Goal: Task Accomplishment & Management: Complete application form

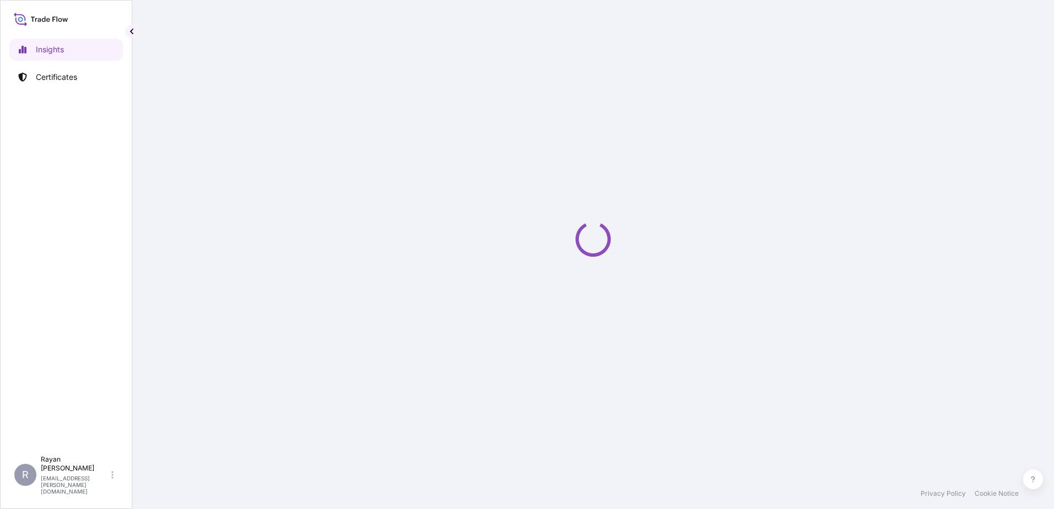
select select "2025"
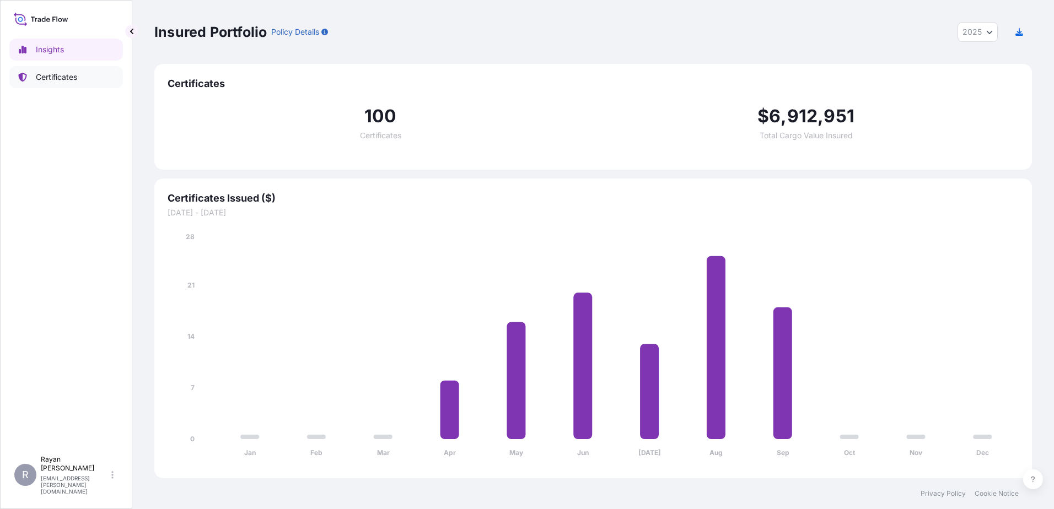
click at [69, 81] on p "Certificates" at bounding box center [56, 77] width 41 height 11
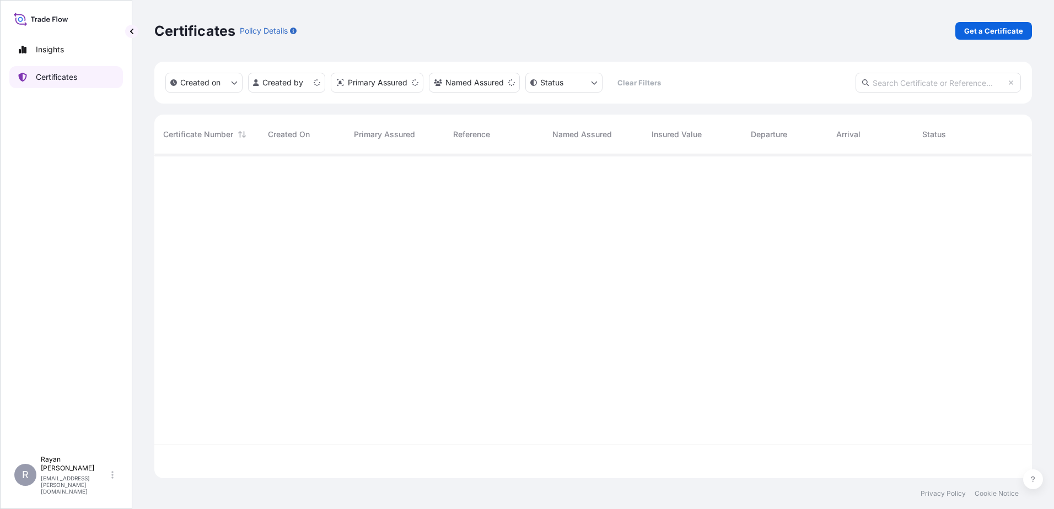
scroll to position [322, 869]
click at [1007, 35] on p "Get a Certificate" at bounding box center [993, 30] width 59 height 11
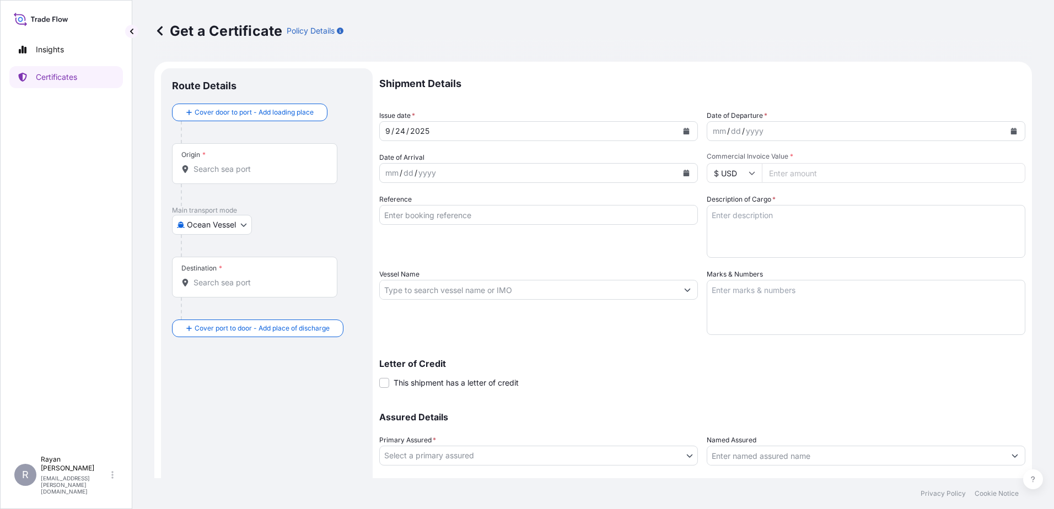
click at [212, 224] on body "Insights Certificates R [PERSON_NAME] [EMAIL_ADDRESS][PERSON_NAME][DOMAIN_NAME]…" at bounding box center [527, 254] width 1054 height 509
click at [200, 258] on span "Air" at bounding box center [198, 253] width 10 height 11
select select "Air"
click at [213, 182] on div "Origin *" at bounding box center [254, 168] width 165 height 41
click at [213, 179] on input "Origin *" at bounding box center [258, 173] width 130 height 11
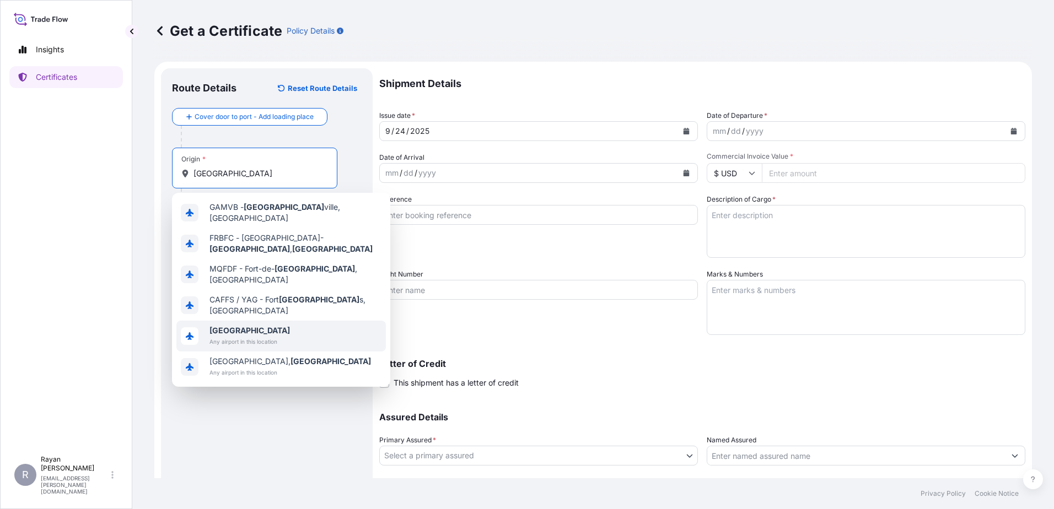
click at [249, 325] on span "[GEOGRAPHIC_DATA]" at bounding box center [249, 330] width 80 height 11
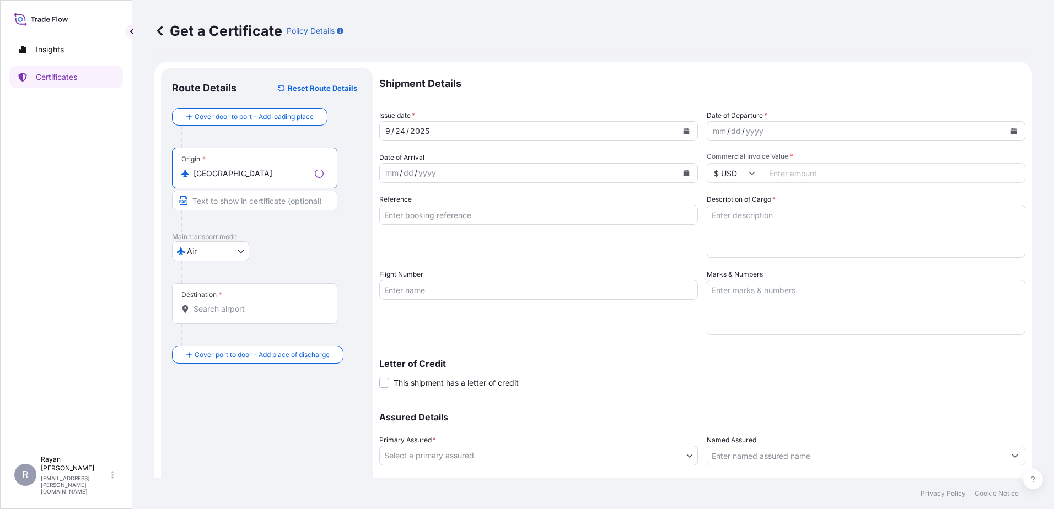
type input "[GEOGRAPHIC_DATA]"
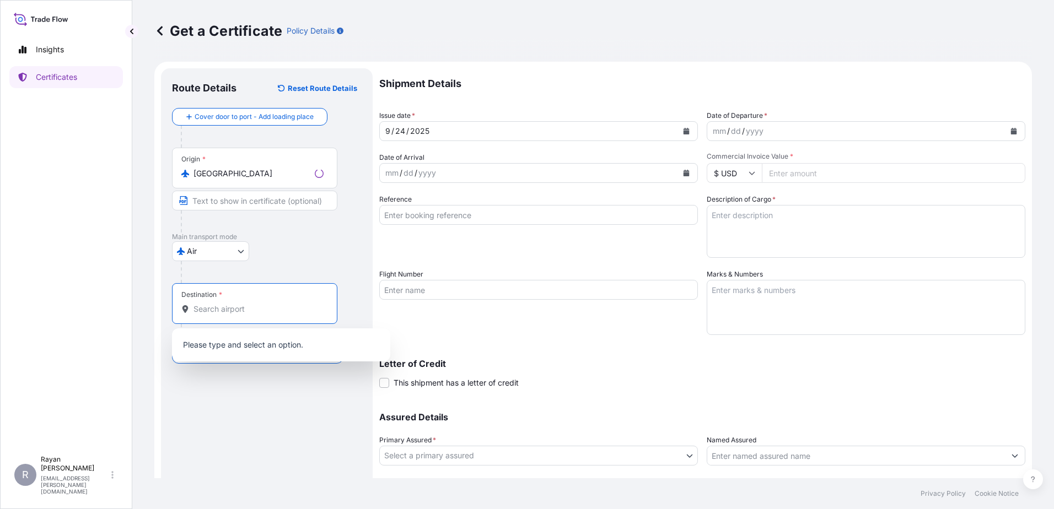
click at [227, 312] on input "Destination *" at bounding box center [258, 309] width 130 height 11
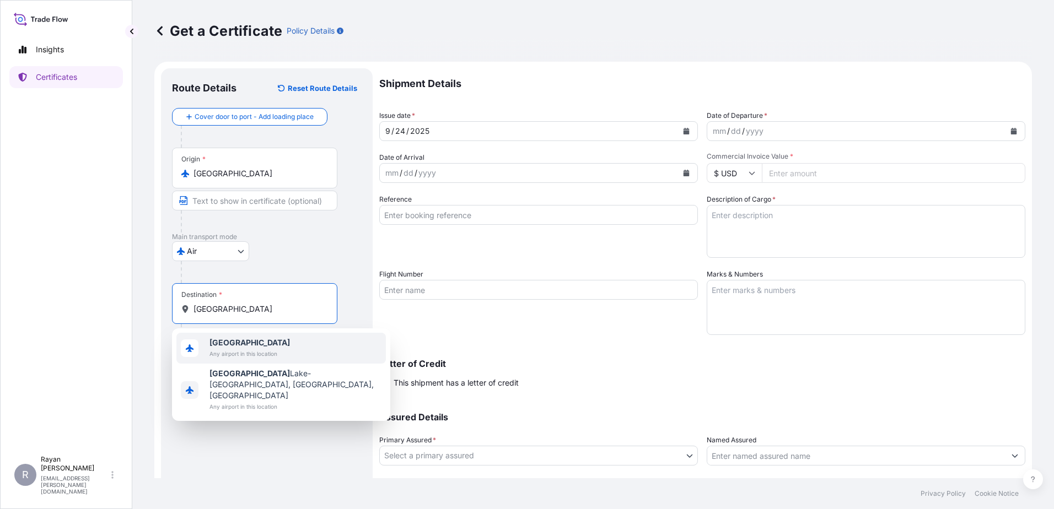
click at [243, 350] on span "Any airport in this location" at bounding box center [249, 353] width 80 height 11
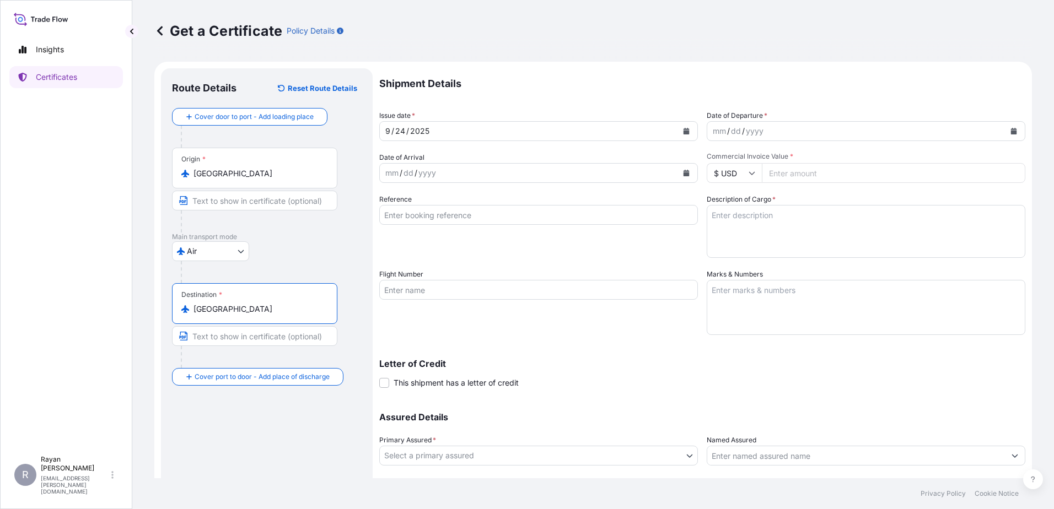
type input "[GEOGRAPHIC_DATA]"
click at [1005, 131] on button "Calendar" at bounding box center [1014, 131] width 18 height 18
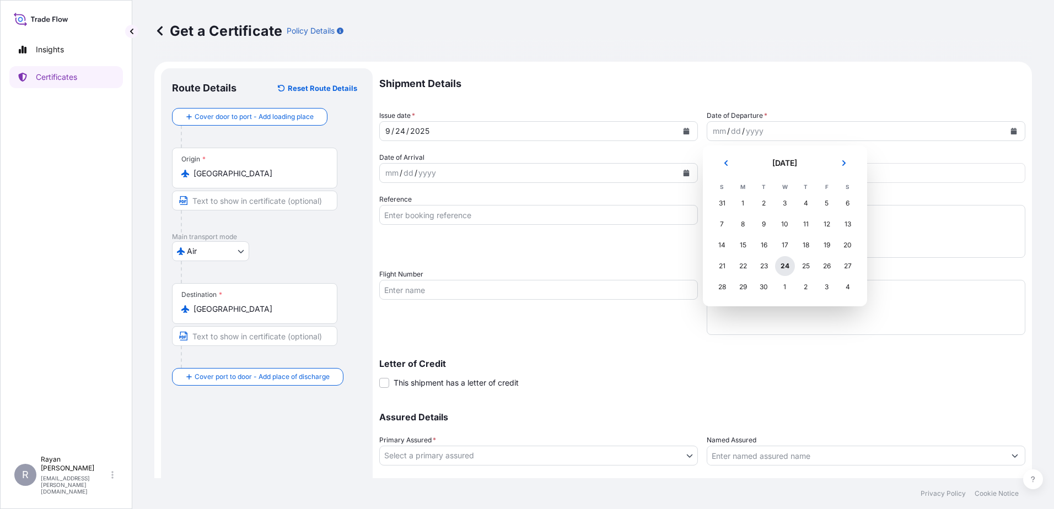
click at [781, 263] on div "24" at bounding box center [785, 266] width 20 height 20
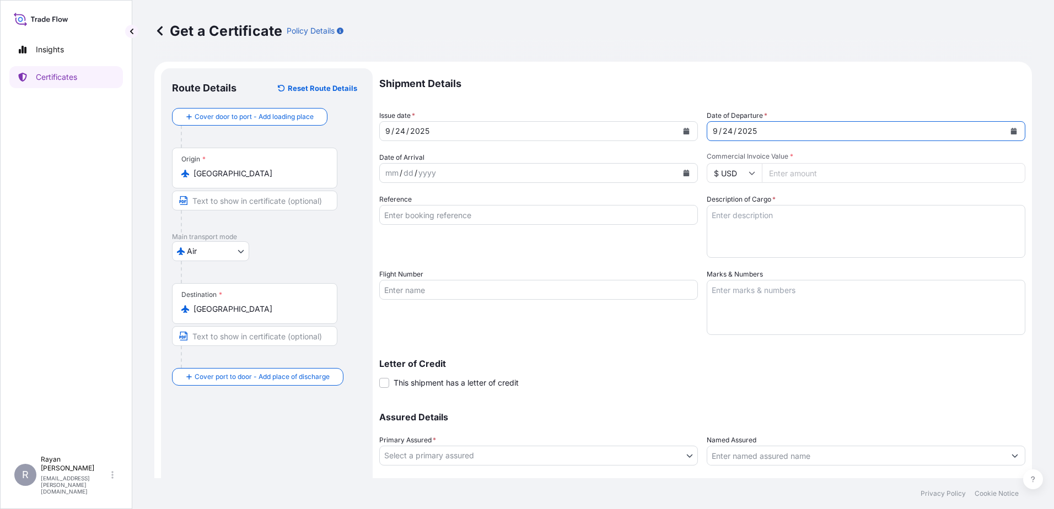
click at [797, 175] on input "Commercial Invoice Value *" at bounding box center [893, 173] width 263 height 20
type input "469646.12"
click at [571, 223] on input "Reference" at bounding box center [538, 215] width 319 height 20
type input "0822438609"
click at [871, 258] on div "Shipment Details Issue date * [DATE] Date of Departure * [DATE] Date of Arrival…" at bounding box center [702, 288] width 646 height 441
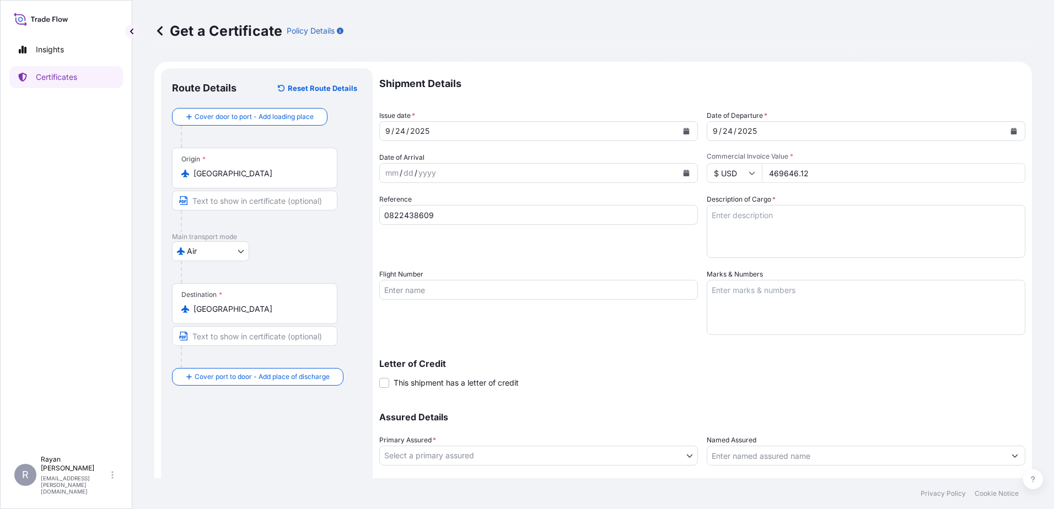
click at [833, 231] on textarea "Description of Cargo *" at bounding box center [866, 231] width 319 height 53
click at [844, 231] on textarea "Description of Cargo *" at bounding box center [866, 231] width 319 height 53
paste textarea "Medical Supplies (diagnostics consumables & reagents)"
type textarea "Medical Supplies (diagnostics consumables & reagents)"
click at [408, 382] on span "This shipment has a letter of credit" at bounding box center [455, 383] width 125 height 11
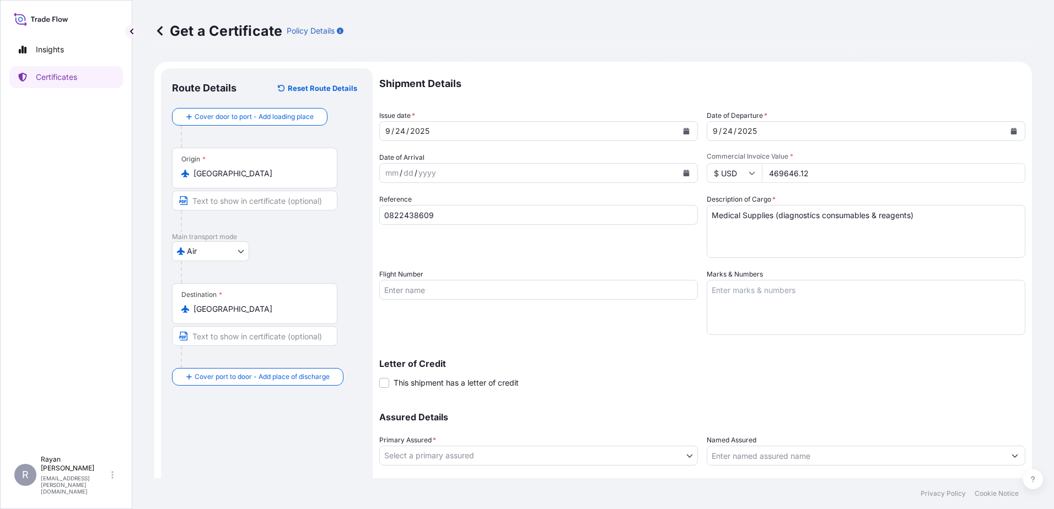
click at [379, 377] on input "This shipment has a letter of credit" at bounding box center [379, 377] width 0 height 0
click at [411, 436] on textarea "Letter of credit *" at bounding box center [702, 434] width 646 height 53
paste textarea "THE EGYPTIAN AUTHORITY FOR UNIFIED PROCUREMENT, MEDICAL SUPPLY AND MEDICAL TECH…"
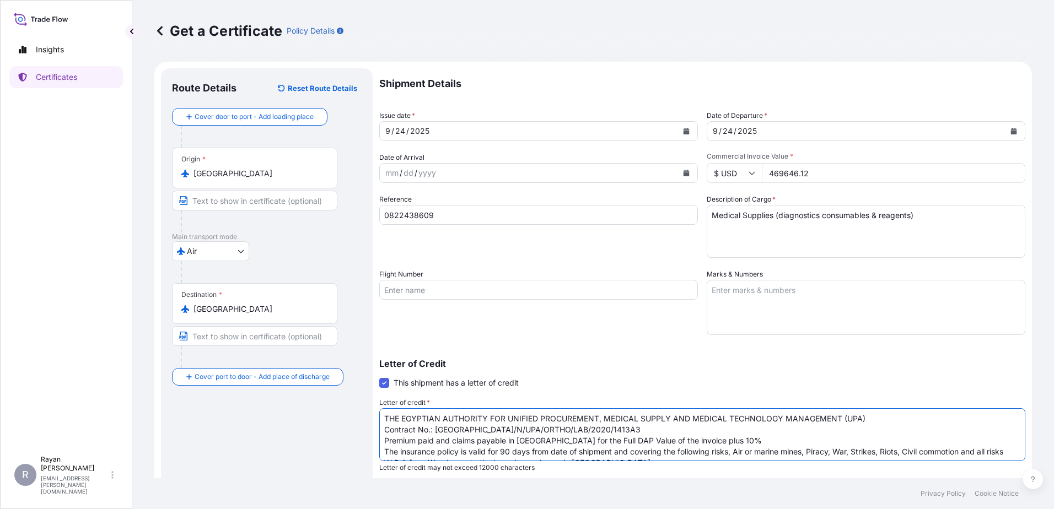
scroll to position [84, 0]
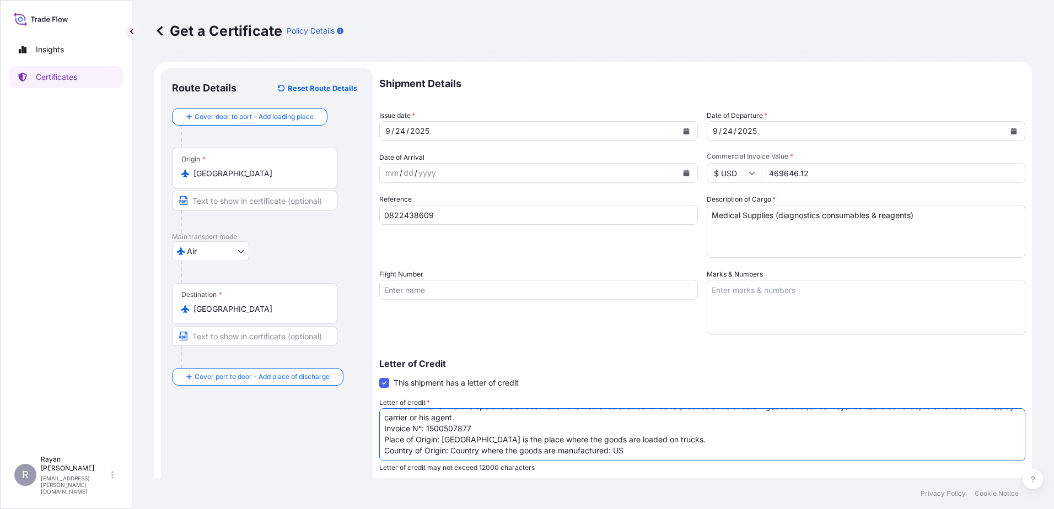
type textarea "THE EGYPTIAN AUTHORITY FOR UNIFIED PROCUREMENT, MEDICAL SUPPLY AND MEDICAL TECH…"
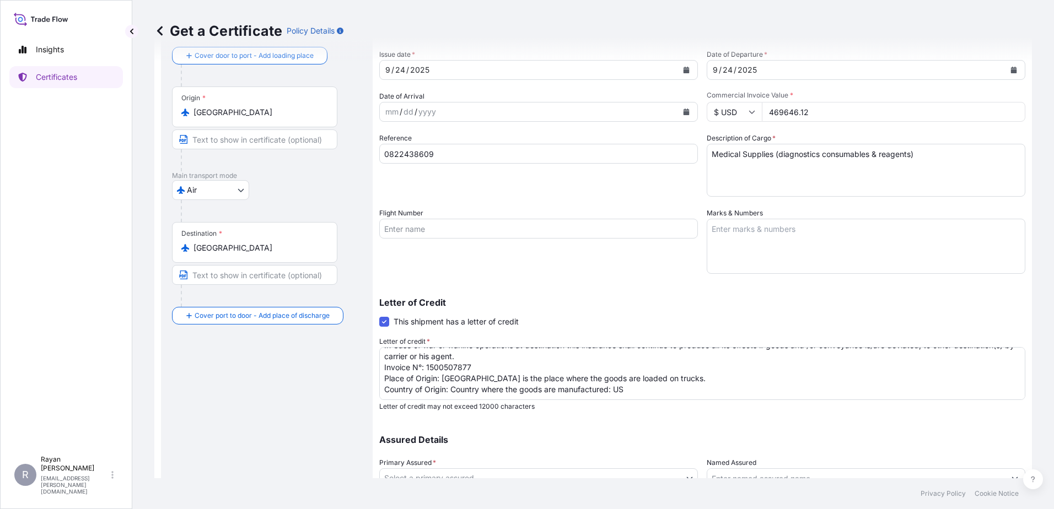
scroll to position [153, 0]
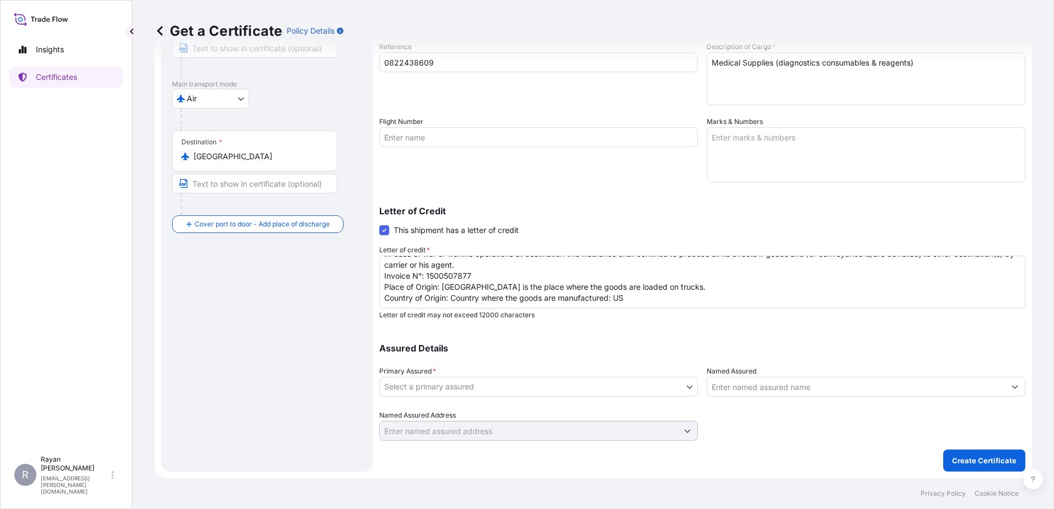
click at [553, 379] on body "Insights Certificates R [PERSON_NAME] [EMAIL_ADDRESS][PERSON_NAME][DOMAIN_NAME]…" at bounding box center [527, 254] width 1054 height 509
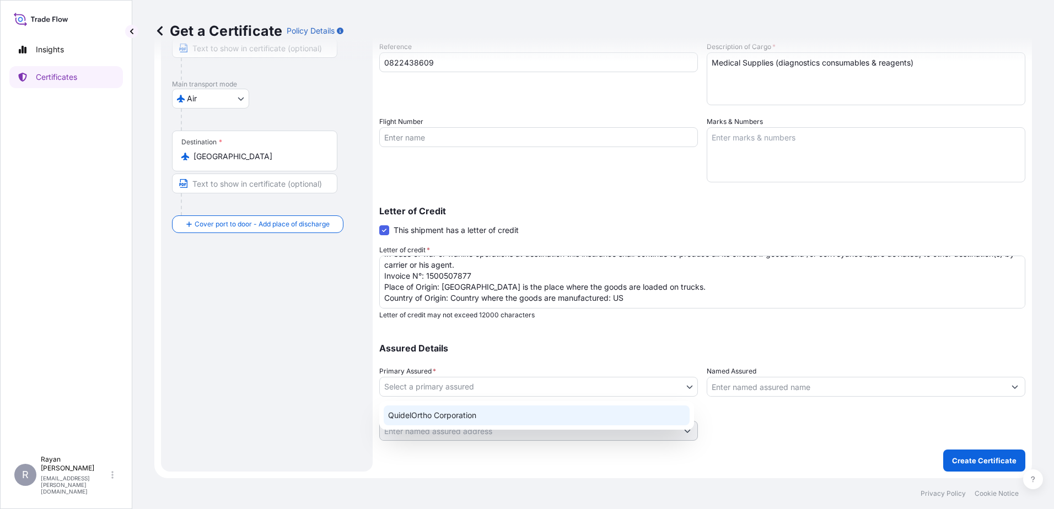
click at [486, 419] on div "QuidelOrtho Corporation" at bounding box center [537, 416] width 306 height 20
select select "31549"
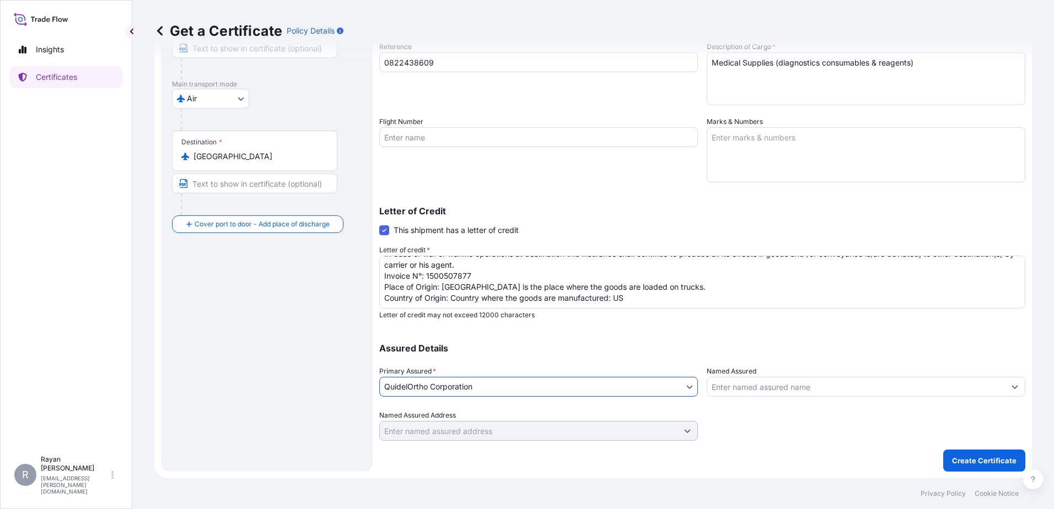
click at [743, 391] on input "Named Assured" at bounding box center [856, 387] width 298 height 20
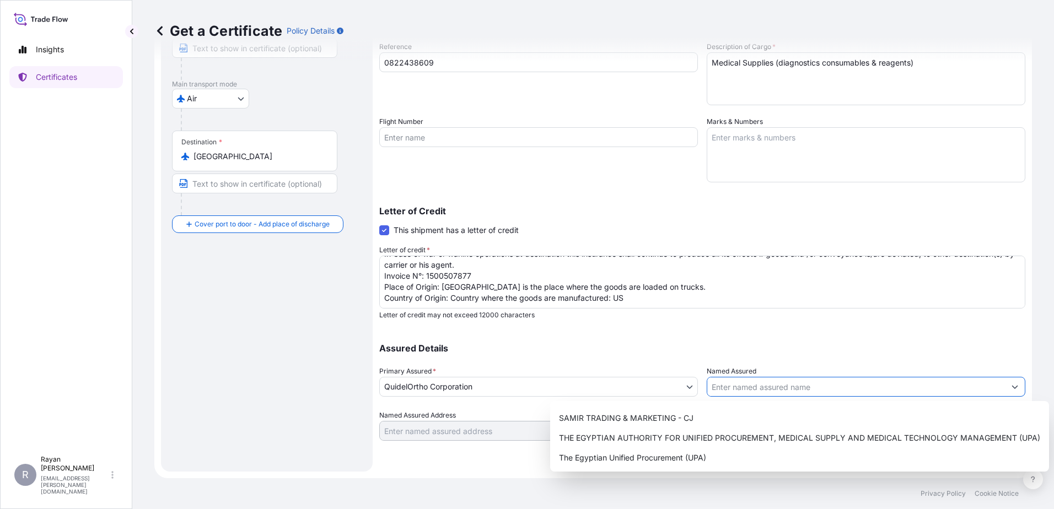
scroll to position [273, 0]
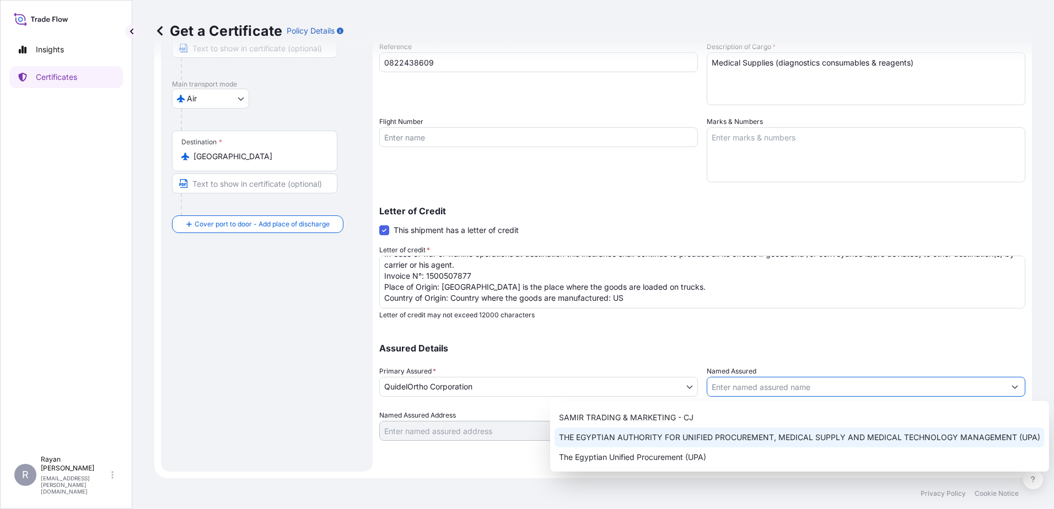
click at [681, 438] on span "THE EGYPTIAN AUTHORITY FOR UNIFIED PROCUREMENT, MEDICAL SUPPLY AND MEDICAL TECH…" at bounding box center [799, 437] width 481 height 11
type input "THE EGYPTIAN AUTHORITY FOR UNIFIED PROCUREMENT, MEDICAL SUPPLY AND MEDICAL TECH…"
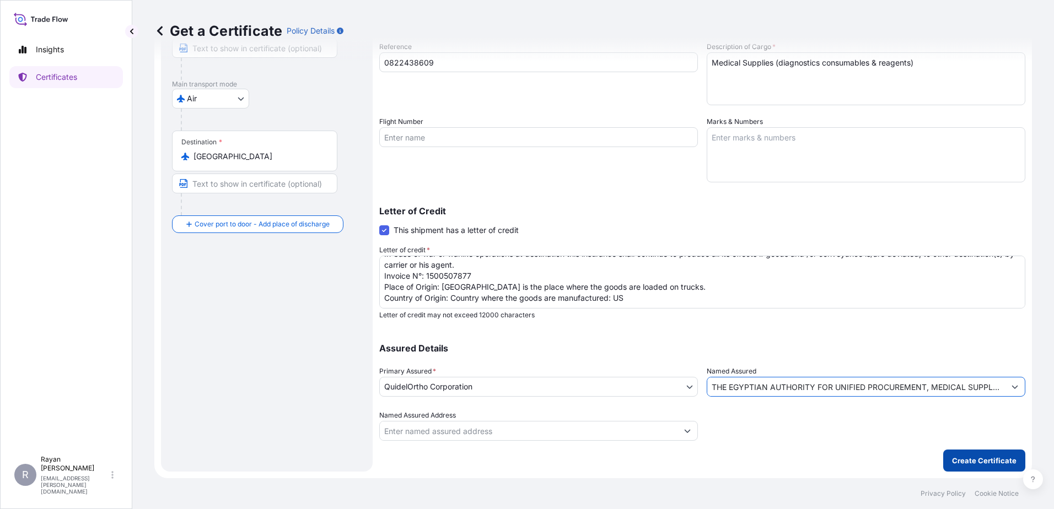
click at [952, 462] on p "Create Certificate" at bounding box center [984, 460] width 64 height 11
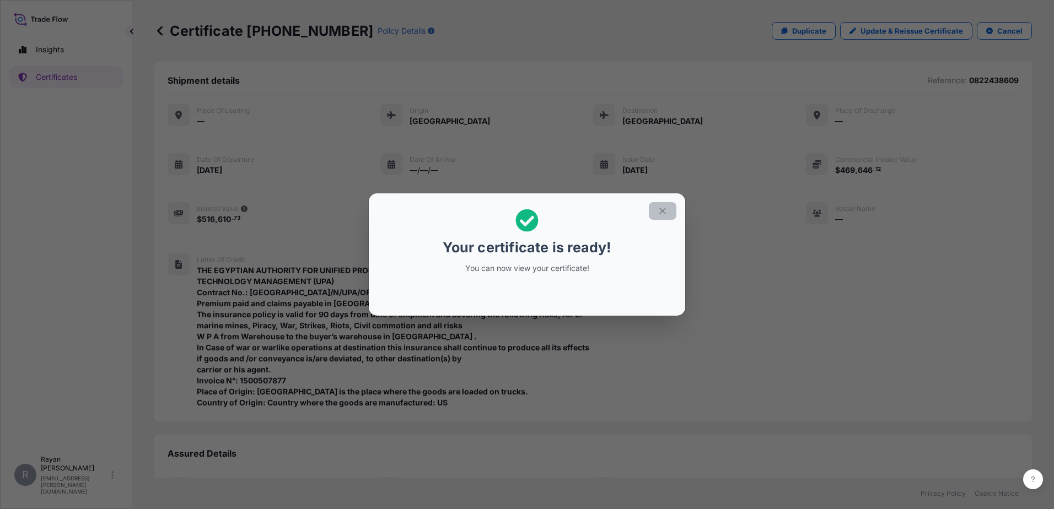
click at [660, 214] on icon "button" at bounding box center [662, 211] width 10 height 10
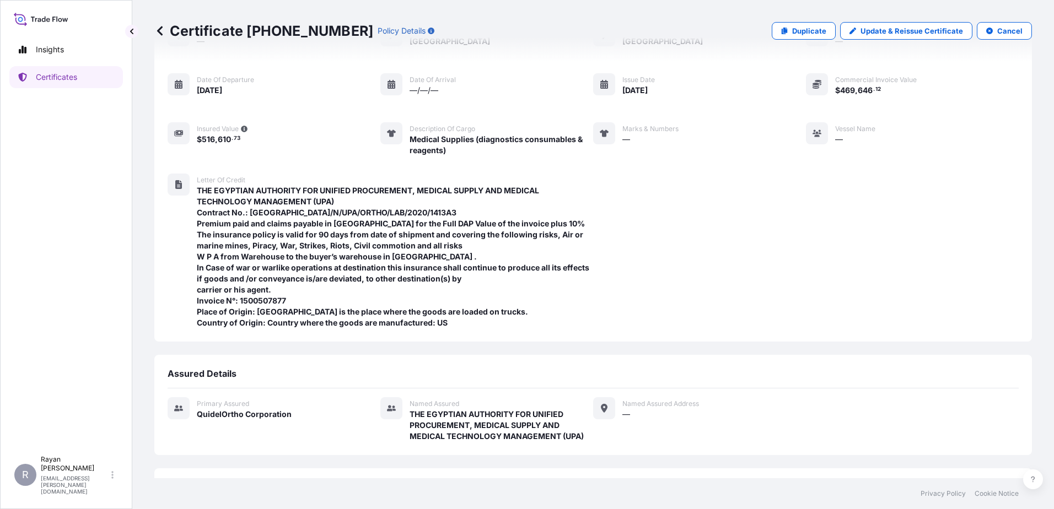
scroll to position [173, 0]
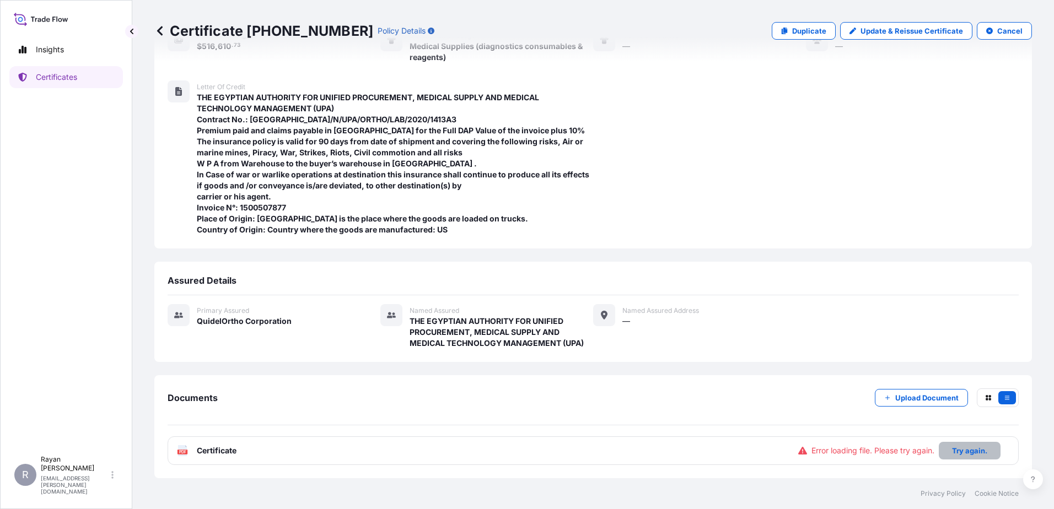
click at [957, 455] on p "Try again." at bounding box center [969, 450] width 35 height 11
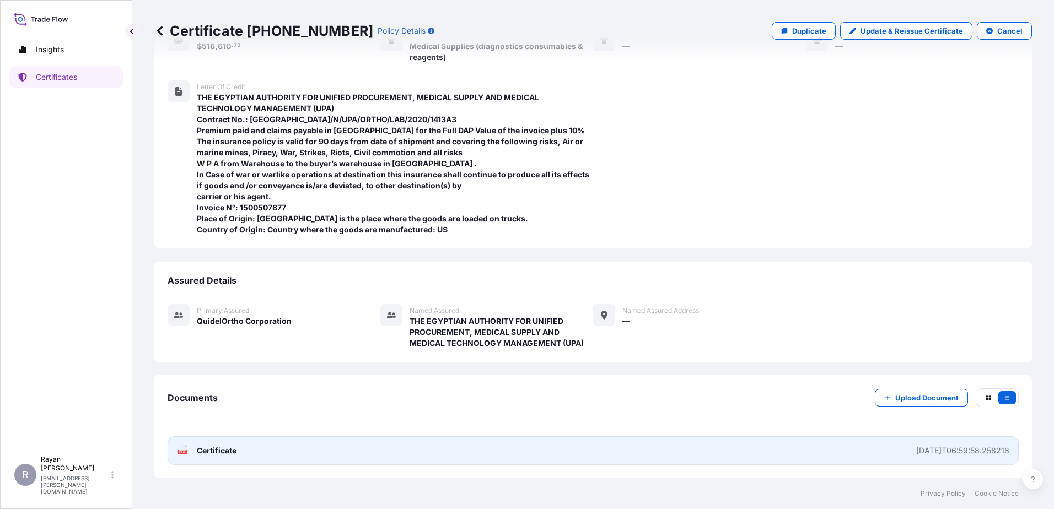
click at [236, 449] on span "Certificate" at bounding box center [217, 450] width 40 height 11
